Goal: Transaction & Acquisition: Purchase product/service

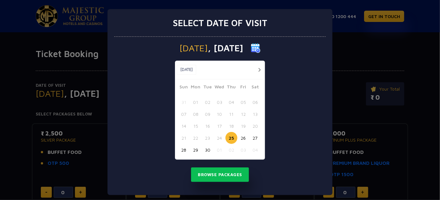
click at [257, 69] on button "button" at bounding box center [260, 70] width 8 height 8
click at [232, 100] on button "02" at bounding box center [232, 102] width 12 height 12
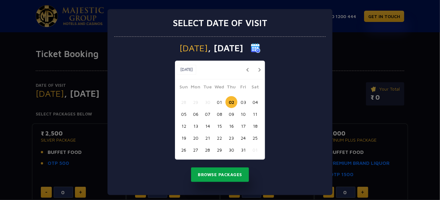
click at [213, 173] on button "Browse Packages" at bounding box center [220, 174] width 58 height 15
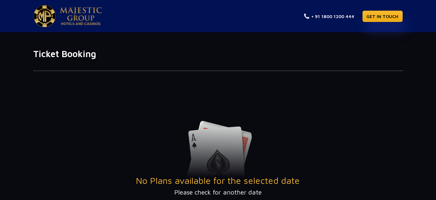
scroll to position [32, 0]
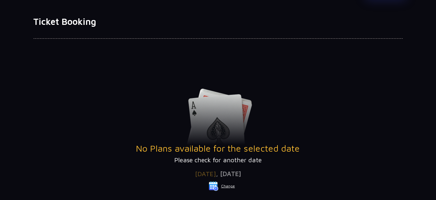
click at [225, 186] on button "Change" at bounding box center [221, 186] width 27 height 10
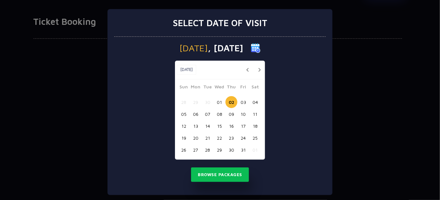
click at [246, 69] on button "button" at bounding box center [248, 70] width 8 height 8
click at [193, 149] on button "29" at bounding box center [196, 150] width 12 height 12
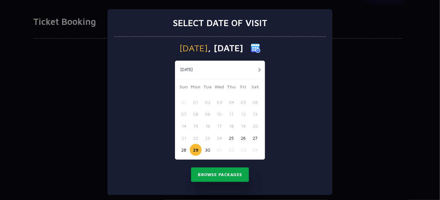
click at [219, 174] on button "Browse Packages" at bounding box center [220, 174] width 58 height 15
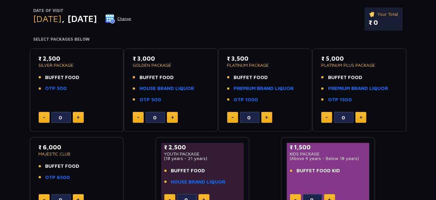
scroll to position [64, 0]
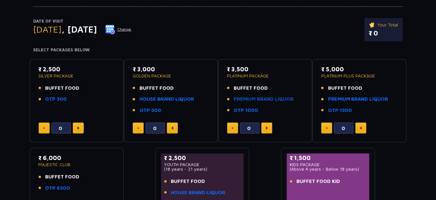
click at [256, 98] on link "PREMIUM BRAND LIQUOR" at bounding box center [264, 98] width 60 height 7
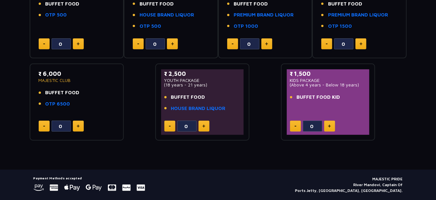
scroll to position [133, 0]
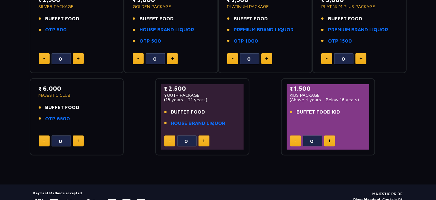
click at [79, 142] on button at bounding box center [78, 140] width 11 height 11
type input "1"
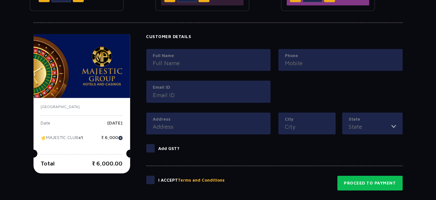
scroll to position [262, 0]
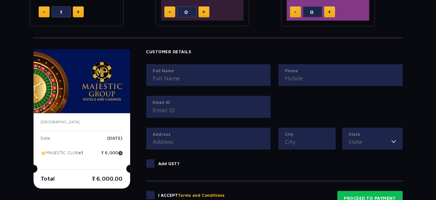
click at [153, 192] on span at bounding box center [150, 195] width 8 height 8
click at [0, 0] on input "checkbox" at bounding box center [0, 0] width 0 height 0
click at [204, 71] on label "Full Name" at bounding box center [208, 71] width 111 height 6
click at [204, 74] on input "Full Name" at bounding box center [208, 78] width 111 height 9
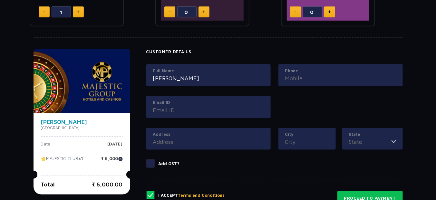
type input "[PERSON_NAME]"
type input "08142445592"
type input "[PERSON_NAME][EMAIL_ADDRESS][PERSON_NAME][DOMAIN_NAME]"
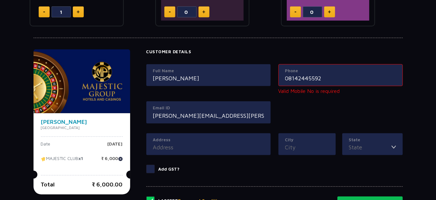
click at [250, 159] on div "Customer Details Full Name [PERSON_NAME] Phone 08142445592 Valid Mobile No is r…" at bounding box center [274, 114] width 256 height 131
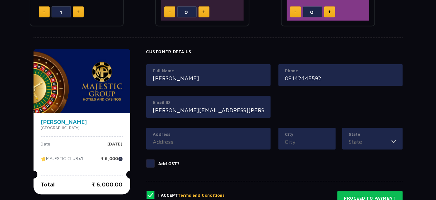
click at [288, 77] on input "08142445592" at bounding box center [340, 78] width 111 height 9
type input "8142445592"
click at [291, 140] on input "City" at bounding box center [307, 141] width 44 height 9
click at [304, 139] on input "[GEOGRAPHIC_DATA]" at bounding box center [307, 141] width 44 height 9
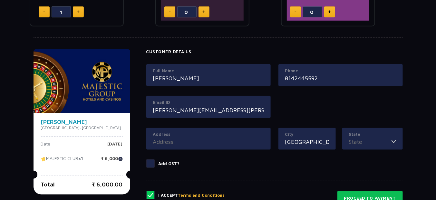
type input "[GEOGRAPHIC_DATA]"
click at [228, 140] on input "Address" at bounding box center [208, 141] width 111 height 9
paste input "[GEOGRAPHIC_DATA]"
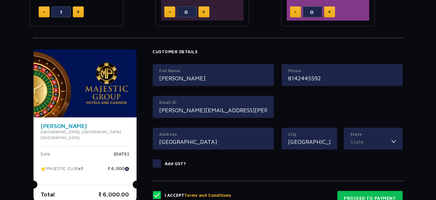
type input "[GEOGRAPHIC_DATA]"
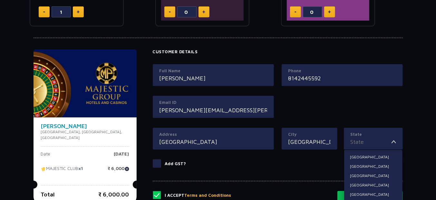
click at [370, 141] on input "State" at bounding box center [370, 141] width 41 height 9
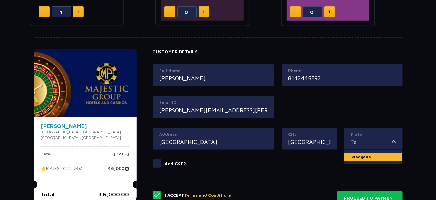
click at [367, 153] on li "Telangana" at bounding box center [373, 157] width 58 height 8
type input "Telangana"
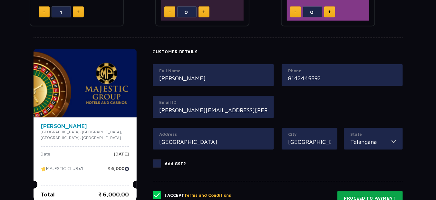
click at [358, 193] on button "Proceed to Payment" at bounding box center [369, 198] width 65 height 15
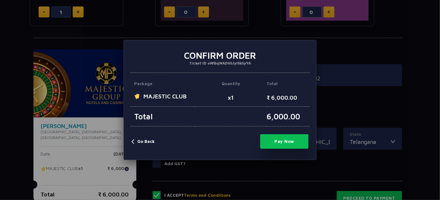
click at [282, 139] on button "Pay Now" at bounding box center [284, 141] width 48 height 14
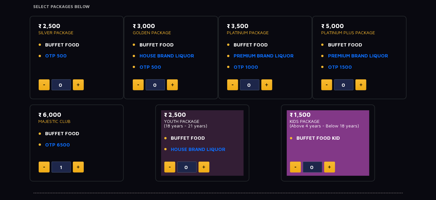
scroll to position [0, 0]
